Goal: Task Accomplishment & Management: Manage account settings

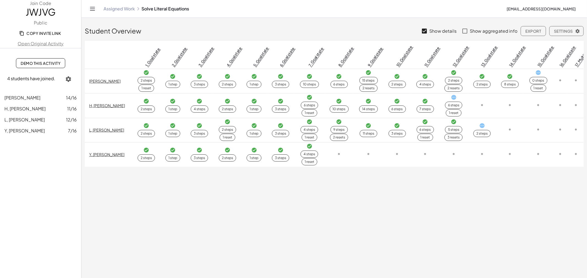
click at [93, 11] on icon "Toggle navigation" at bounding box center [92, 8] width 7 height 7
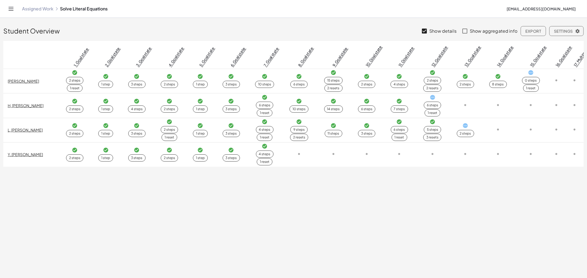
click at [38, 8] on link "Assigned Work" at bounding box center [37, 8] width 31 height 5
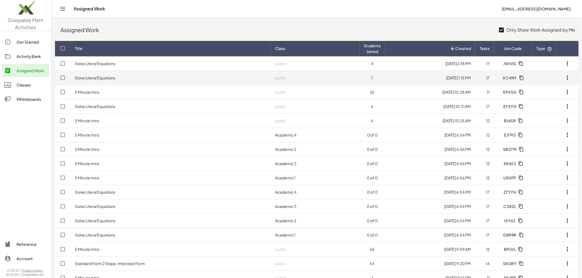
click at [99, 80] on td "Solve Literal Equations" at bounding box center [170, 78] width 200 height 14
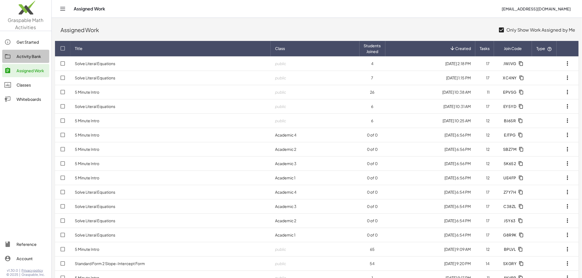
click at [30, 55] on div "Activity Bank" at bounding box center [31, 56] width 31 height 7
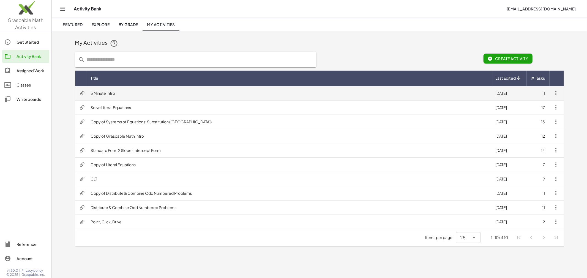
click at [107, 93] on td "5 Minute Intro" at bounding box center [288, 93] width 405 height 14
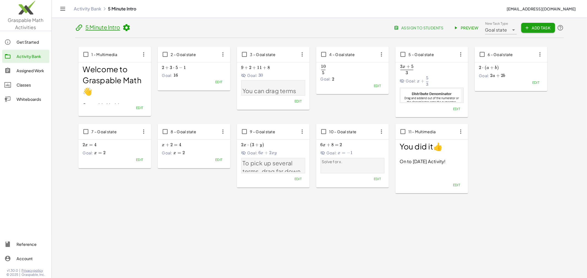
click at [81, 27] on icon at bounding box center [79, 28] width 8 height 8
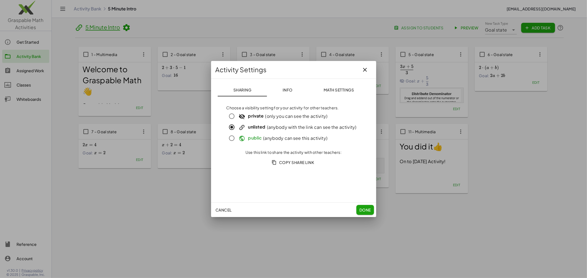
click at [363, 72] on icon "button" at bounding box center [365, 70] width 7 height 7
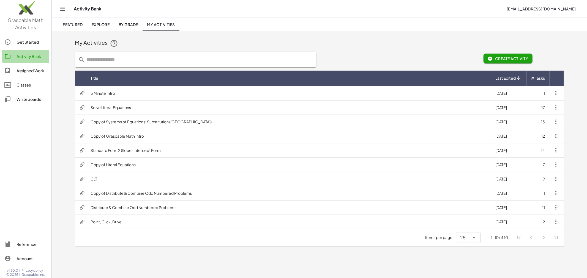
click at [32, 57] on div "Activity Bank" at bounding box center [31, 56] width 31 height 7
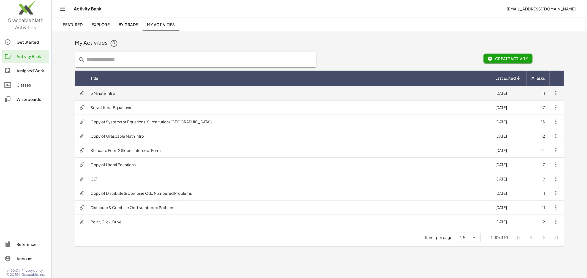
click at [106, 90] on td "5 Minute Intro" at bounding box center [288, 93] width 405 height 14
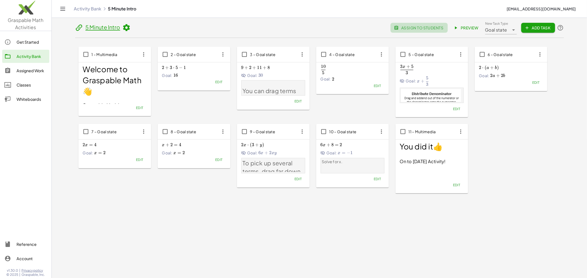
click at [386, 30] on span "assign to students" at bounding box center [419, 27] width 48 height 5
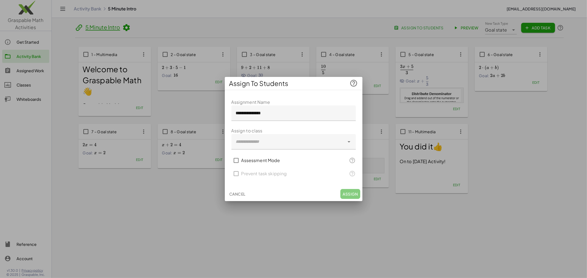
click at [386, 168] on div at bounding box center [293, 139] width 587 height 278
click at [245, 168] on span "Cancel" at bounding box center [237, 194] width 16 height 5
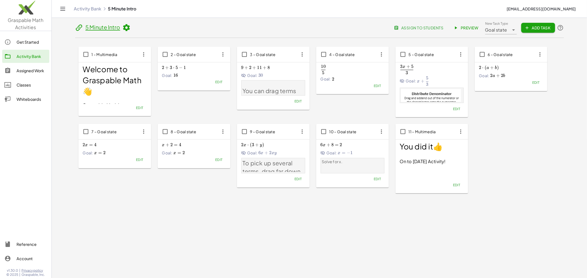
click at [386, 29] on span "assign to students" at bounding box center [419, 27] width 48 height 5
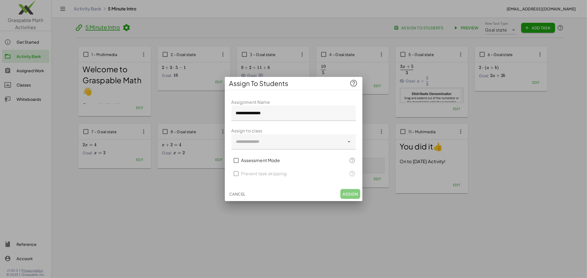
click at [309, 168] on div at bounding box center [293, 139] width 587 height 278
click at [240, 168] on button "Cancel" at bounding box center [237, 194] width 21 height 10
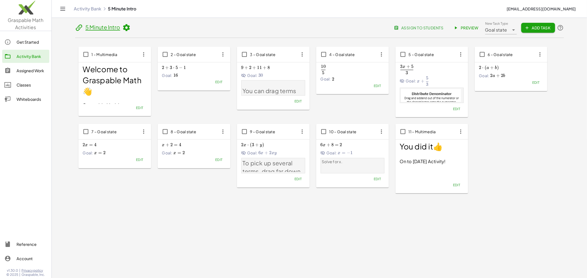
click at [386, 31] on button "assign to students" at bounding box center [418, 28] width 57 height 10
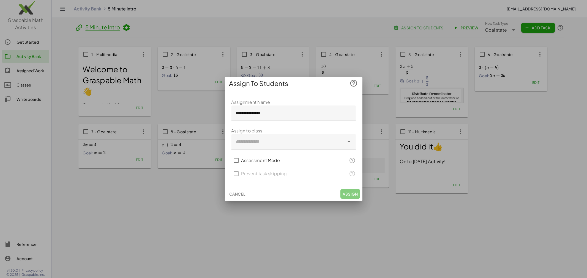
click at [282, 142] on div at bounding box center [287, 141] width 113 height 15
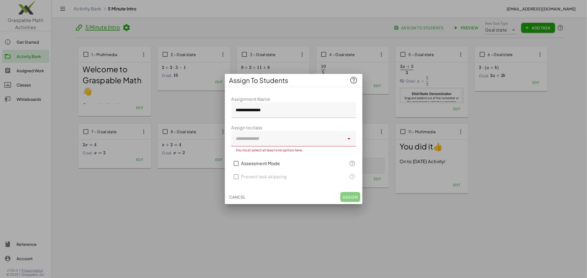
click at [260, 141] on div at bounding box center [287, 138] width 113 height 15
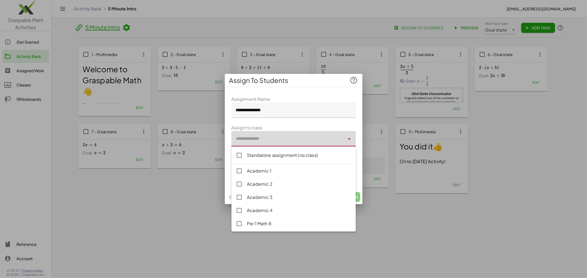
click at [243, 142] on div at bounding box center [287, 138] width 113 height 15
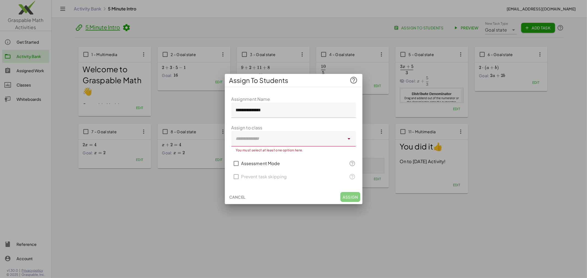
click at [279, 141] on div at bounding box center [287, 138] width 113 height 15
click at [298, 140] on div at bounding box center [287, 138] width 113 height 15
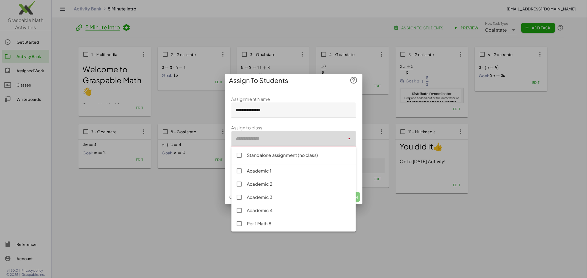
click at [351, 140] on icon at bounding box center [349, 139] width 7 height 7
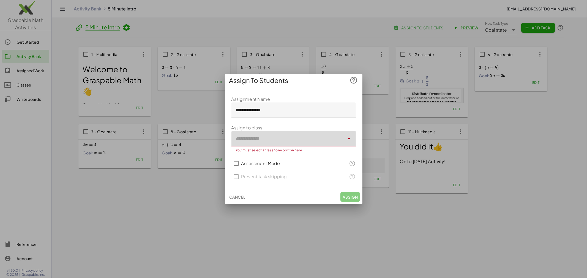
click at [332, 140] on div at bounding box center [287, 138] width 113 height 15
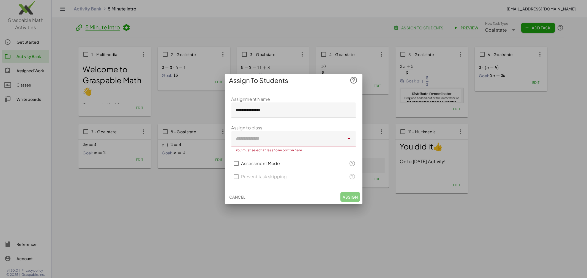
click at [293, 145] on div at bounding box center [287, 138] width 113 height 15
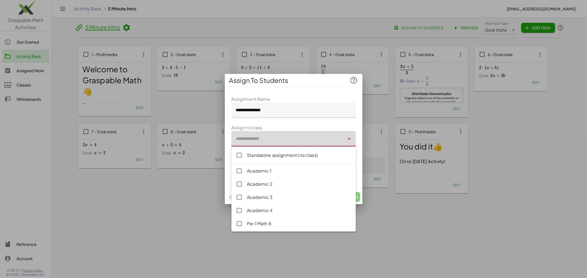
click at [285, 142] on div at bounding box center [287, 138] width 113 height 15
click at [281, 155] on div "Standalone assignment (no class)" at bounding box center [299, 155] width 104 height 7
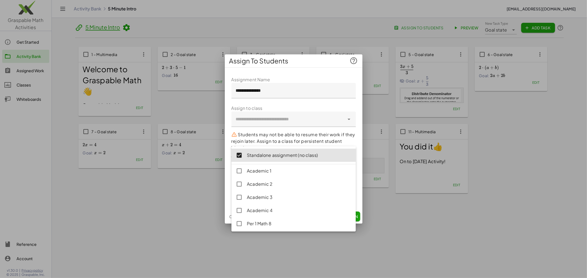
click at [356, 103] on div "**********" at bounding box center [293, 140] width 137 height 137
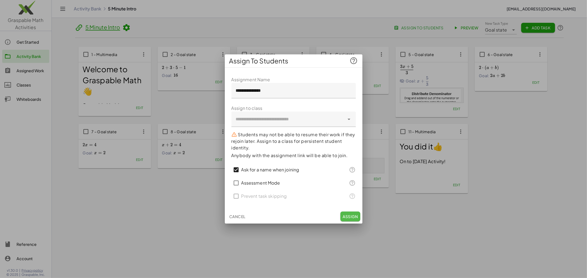
click at [348, 168] on span "Assign" at bounding box center [349, 216] width 15 height 5
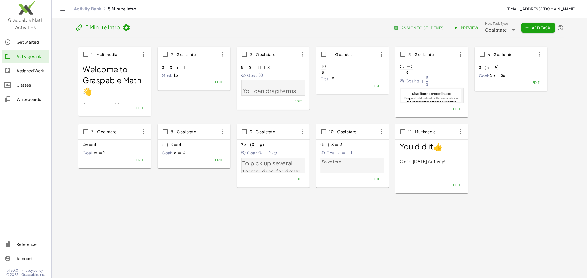
click at [386, 31] on button "assign to students" at bounding box center [418, 28] width 57 height 10
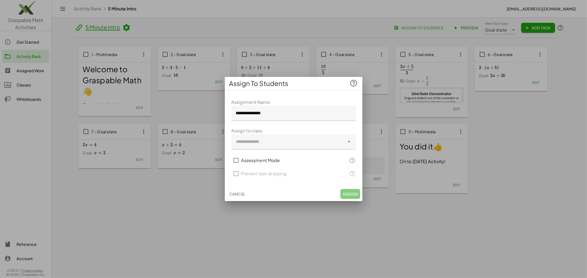
click at [299, 139] on div at bounding box center [287, 141] width 113 height 15
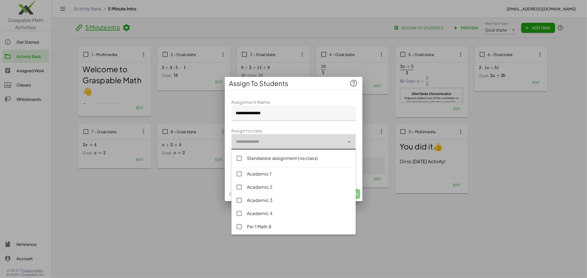
click at [286, 156] on div "Standalone assignment (no class)" at bounding box center [299, 158] width 104 height 7
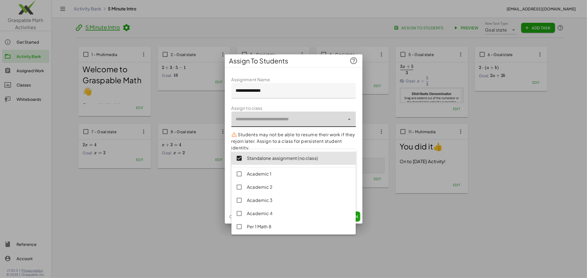
scroll to position [1, 0]
click at [329, 82] on form "**********" at bounding box center [293, 139] width 124 height 126
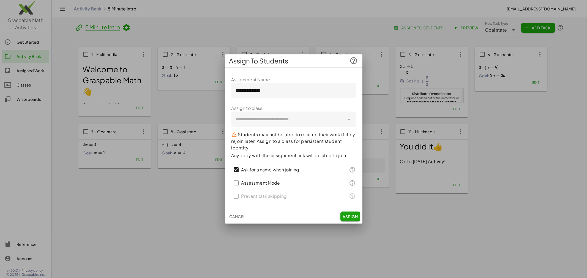
drag, startPoint x: 78, startPoint y: 209, endPoint x: 39, endPoint y: 126, distance: 91.5
click at [78, 168] on div at bounding box center [293, 139] width 587 height 278
click at [27, 58] on div at bounding box center [293, 139] width 587 height 278
click at [243, 168] on span "Cancel" at bounding box center [237, 216] width 16 height 5
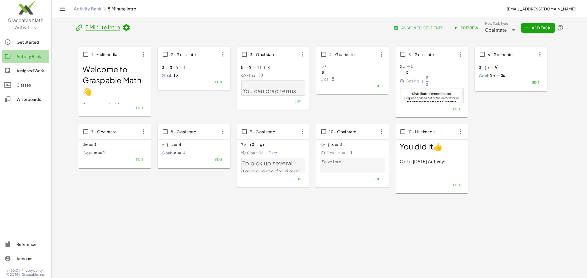
click at [20, 58] on div "Activity Bank" at bounding box center [31, 56] width 31 height 7
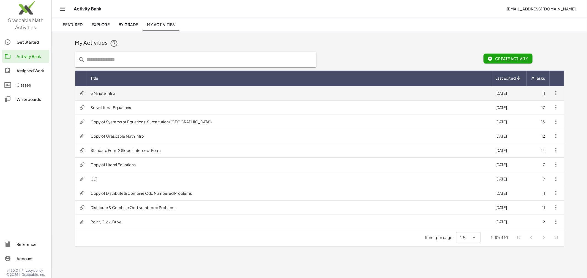
click at [102, 90] on td "5 Minute Intro" at bounding box center [288, 93] width 405 height 14
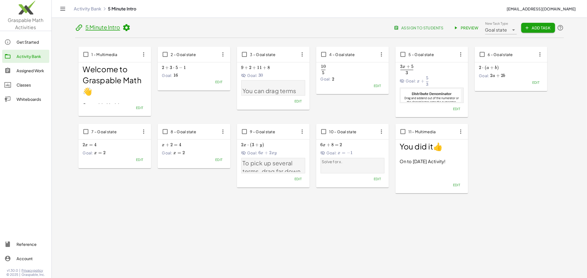
click at [37, 57] on div "Activity Bank" at bounding box center [31, 56] width 31 height 7
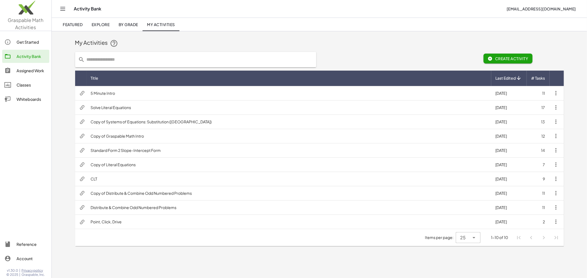
click at [36, 71] on div "Assigned Work" at bounding box center [31, 70] width 31 height 7
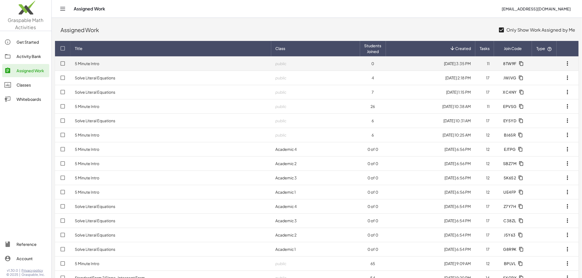
click at [95, 64] on link "5 Minute Intro" at bounding box center [87, 63] width 24 height 5
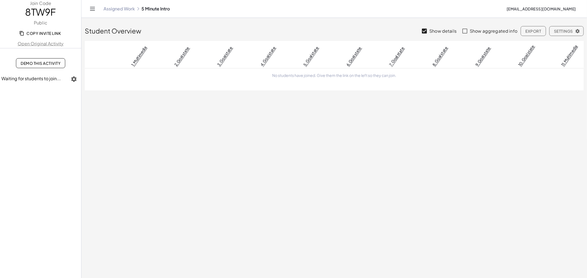
click at [35, 35] on span "Copy Invite Link" at bounding box center [40, 33] width 40 height 5
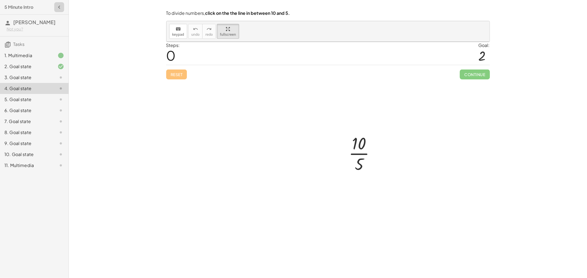
click at [58, 8] on icon "button" at bounding box center [59, 7] width 7 height 7
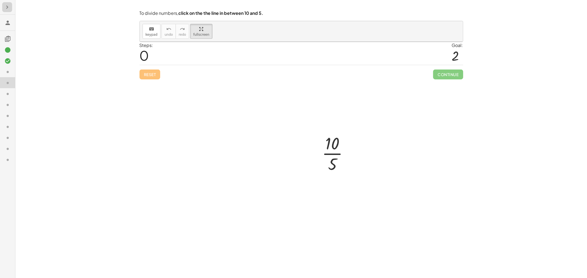
click at [6, 4] on icon "button" at bounding box center [7, 7] width 7 height 7
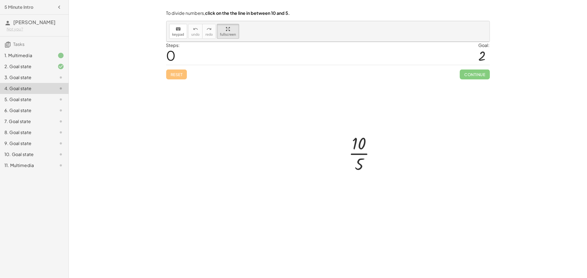
click at [28, 23] on span "Martin S" at bounding box center [34, 22] width 42 height 6
